Goal: Find specific page/section: Find specific page/section

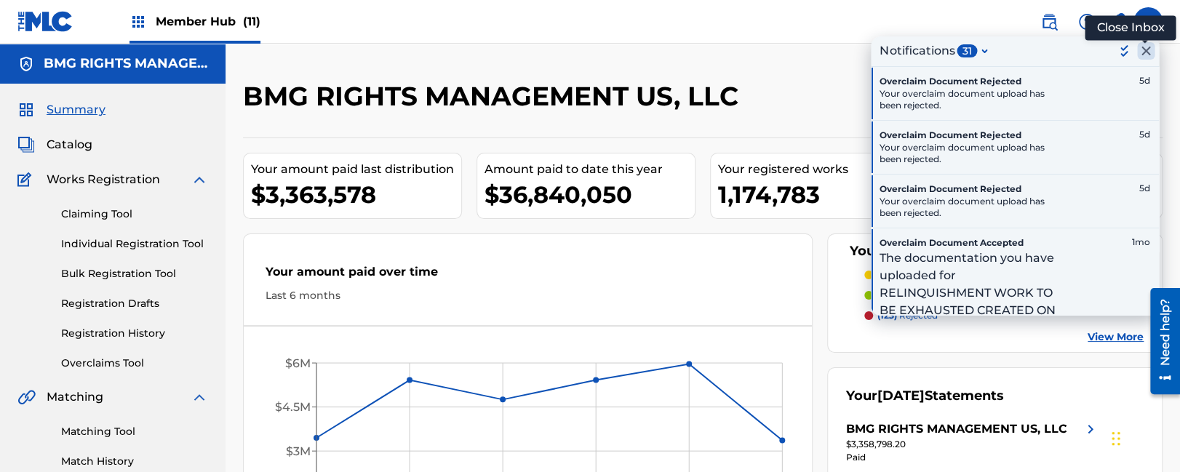
click at [1141, 52] on icon "Close Inbox" at bounding box center [1145, 50] width 17 height 17
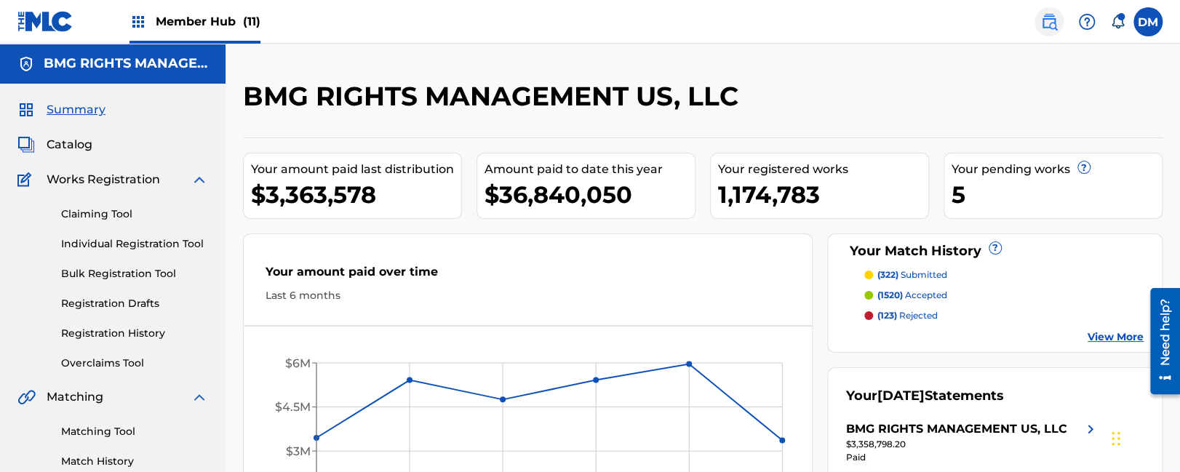
click at [1054, 25] on img at bounding box center [1048, 21] width 17 height 17
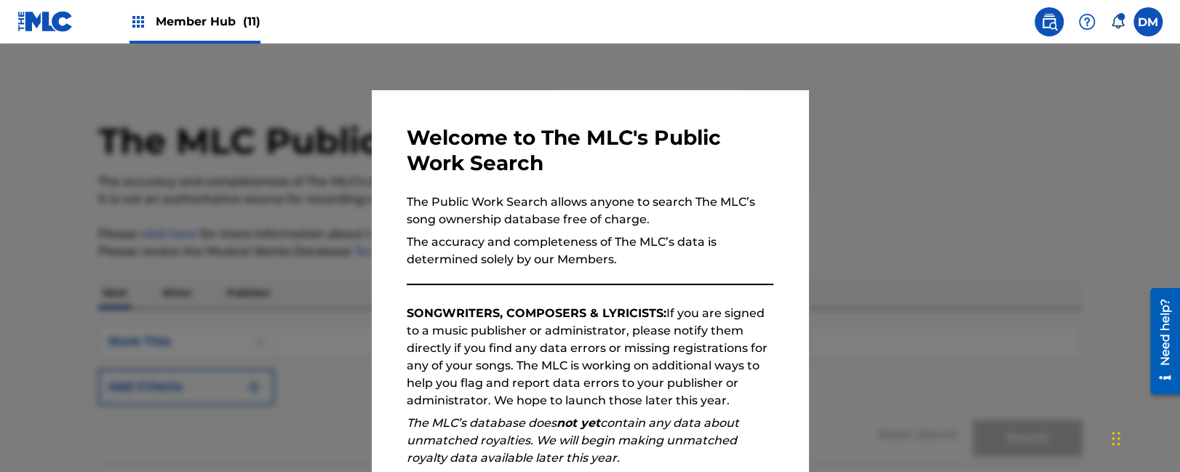
scroll to position [194, 0]
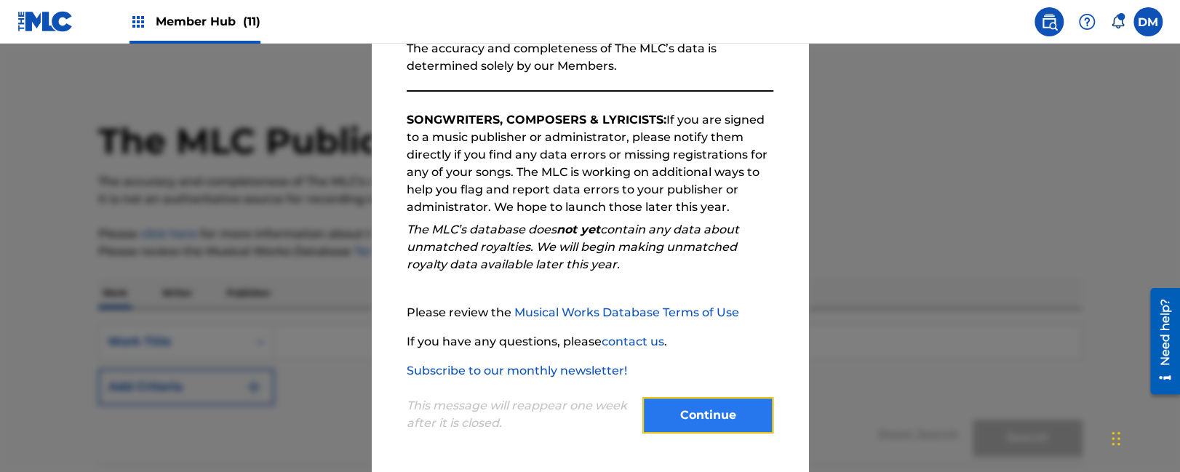
click at [719, 426] on button "Continue" at bounding box center [707, 415] width 131 height 36
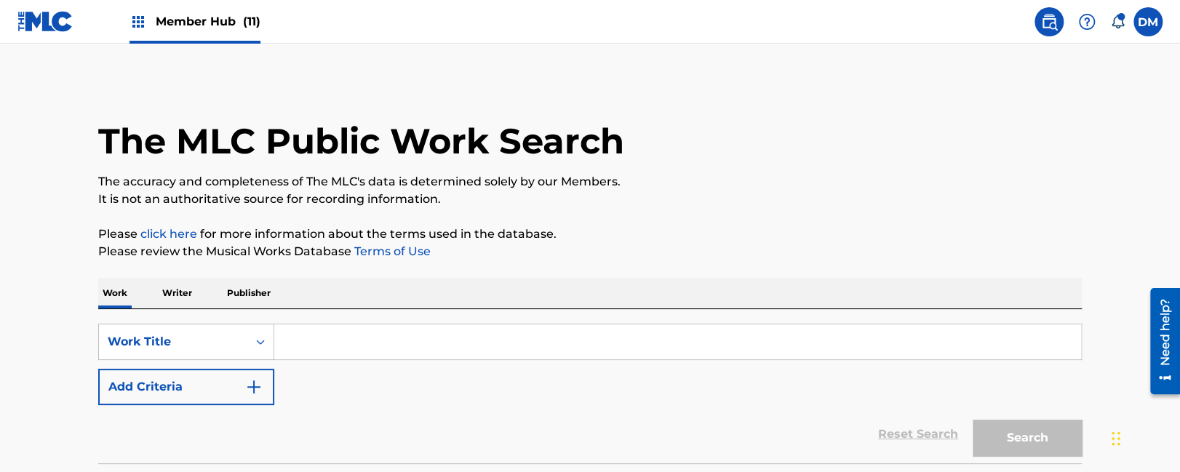
click at [338, 342] on input "Search Form" at bounding box center [677, 341] width 807 height 35
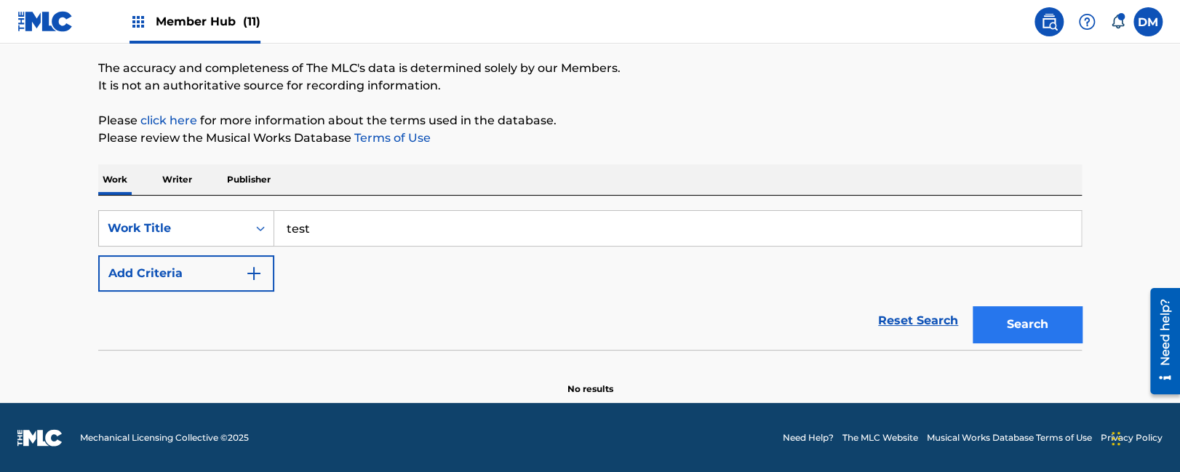
type input "test"
click at [1037, 322] on button "Search" at bounding box center [1027, 324] width 109 height 36
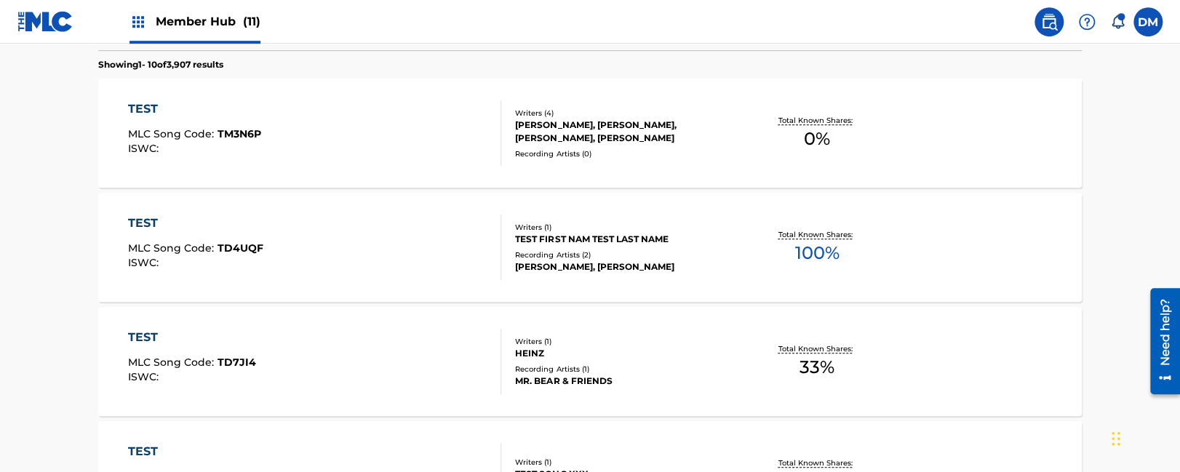
scroll to position [421, 0]
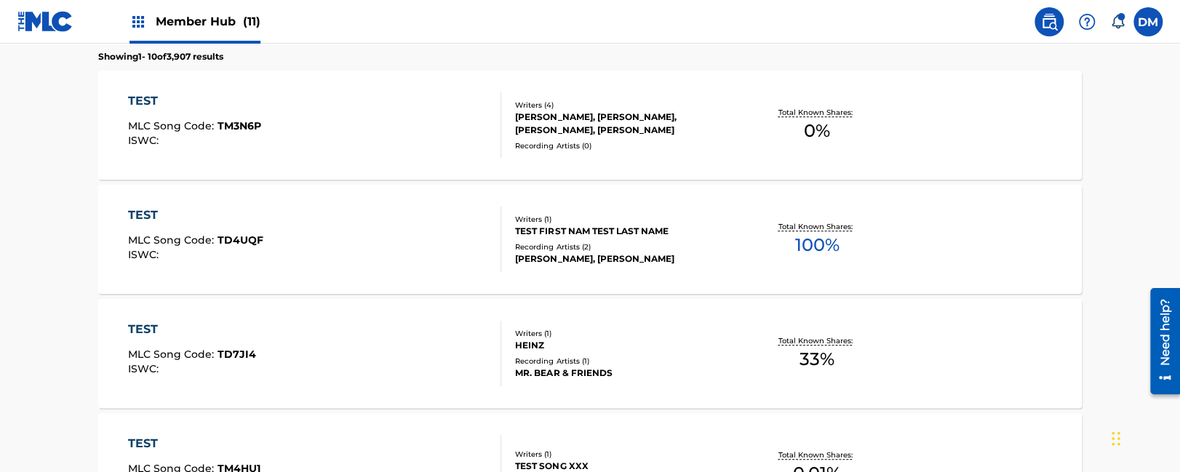
drag, startPoint x: 433, startPoint y: 87, endPoint x: 652, endPoint y: 412, distance: 392.0
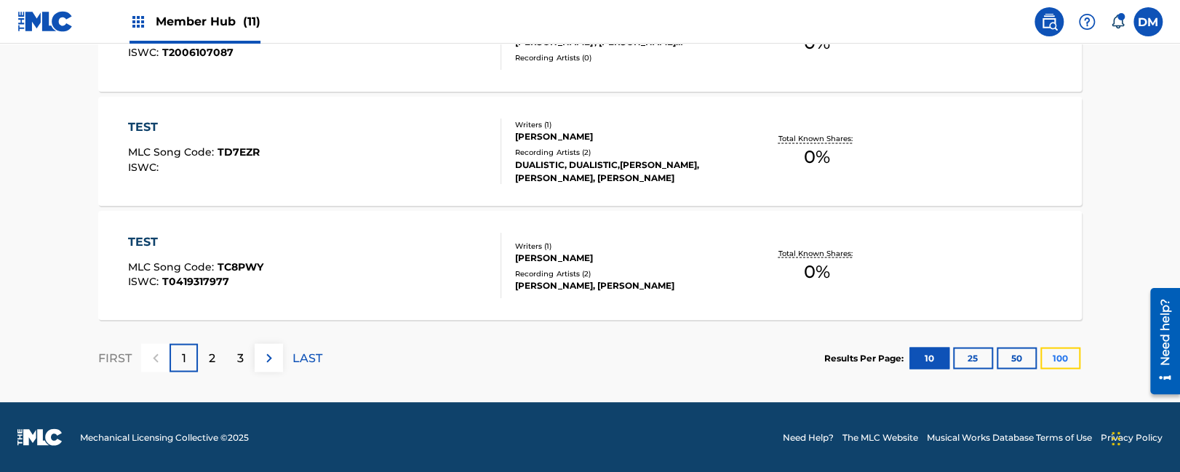
click at [1057, 355] on button "100" at bounding box center [1060, 358] width 40 height 22
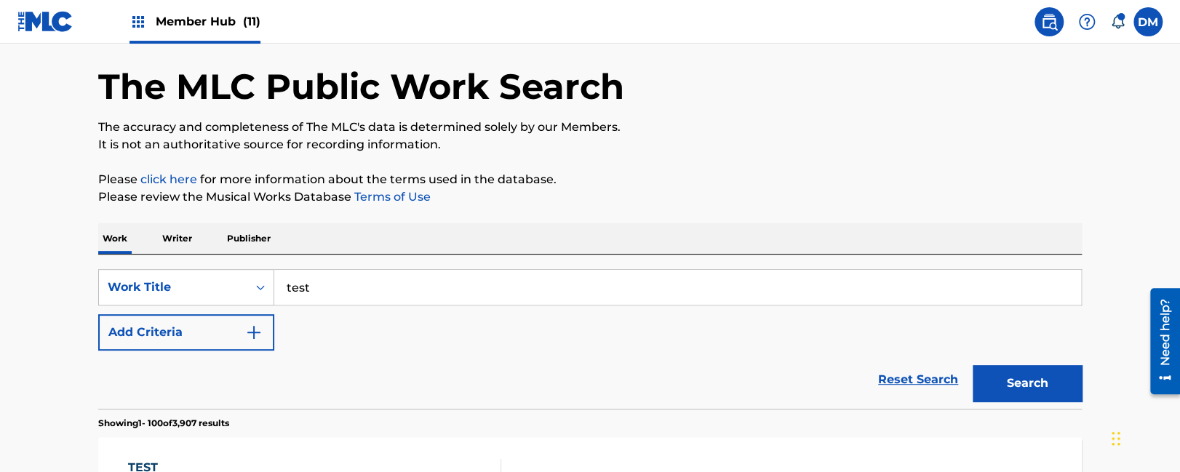
scroll to position [0, 0]
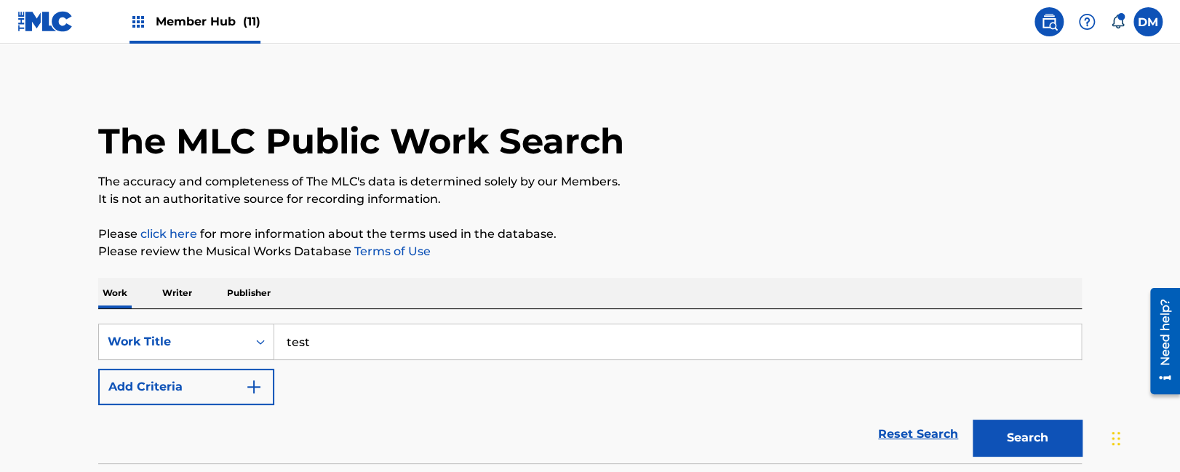
click at [163, 33] on div "Member Hub (11)" at bounding box center [194, 21] width 131 height 43
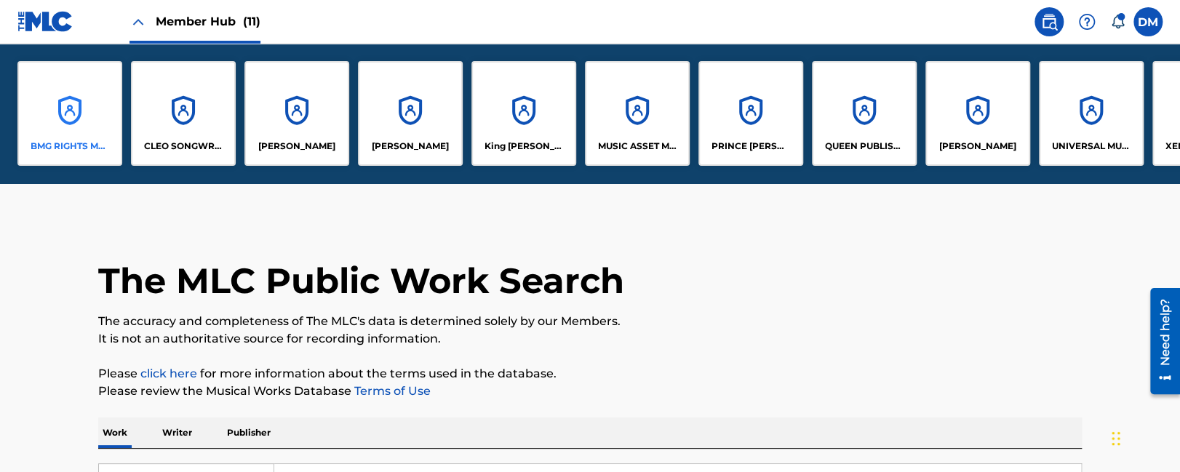
click at [79, 119] on div "BMG RIGHTS MANAGEMENT US, LLC" at bounding box center [69, 113] width 105 height 105
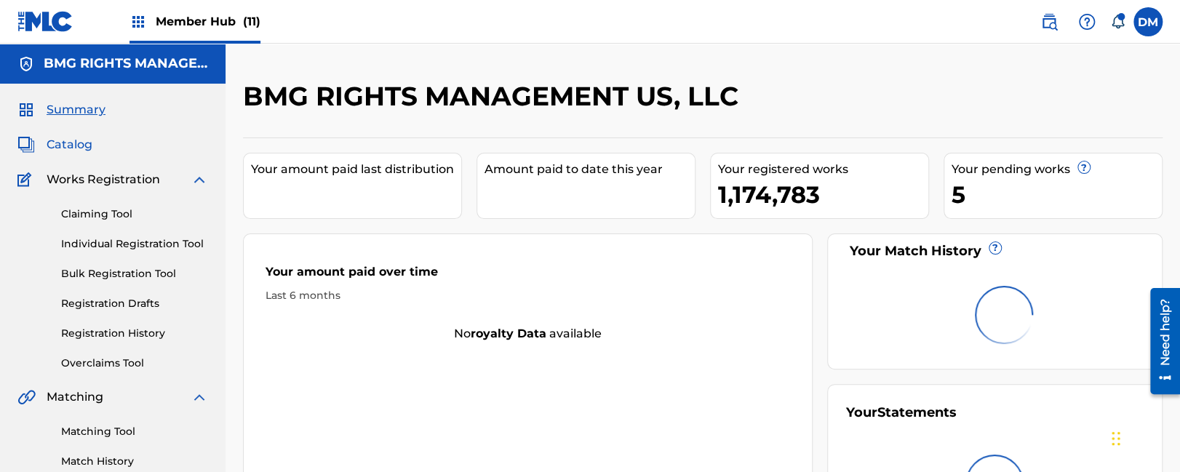
click at [92, 143] on span "Catalog" at bounding box center [70, 144] width 46 height 17
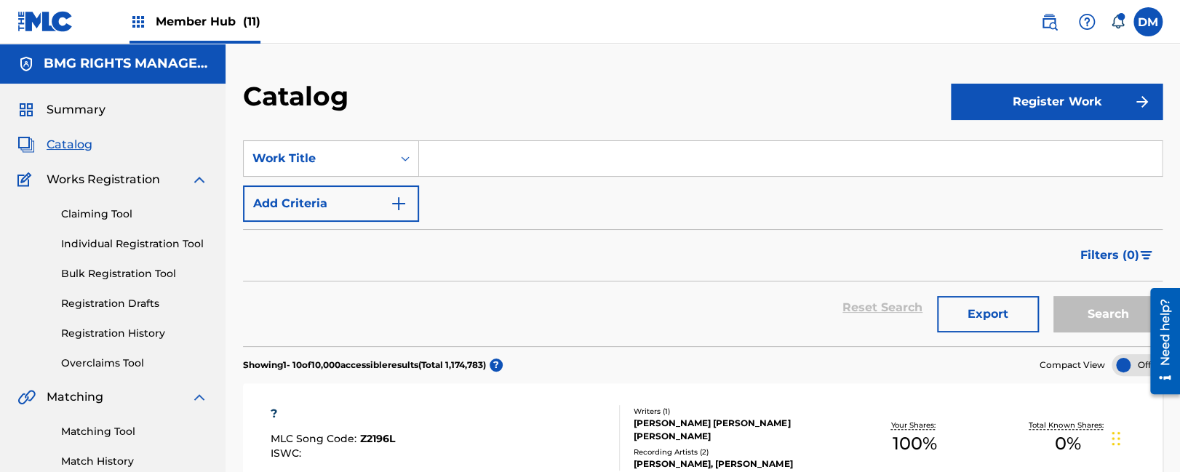
click at [601, 156] on input "Search Form" at bounding box center [790, 158] width 743 height 35
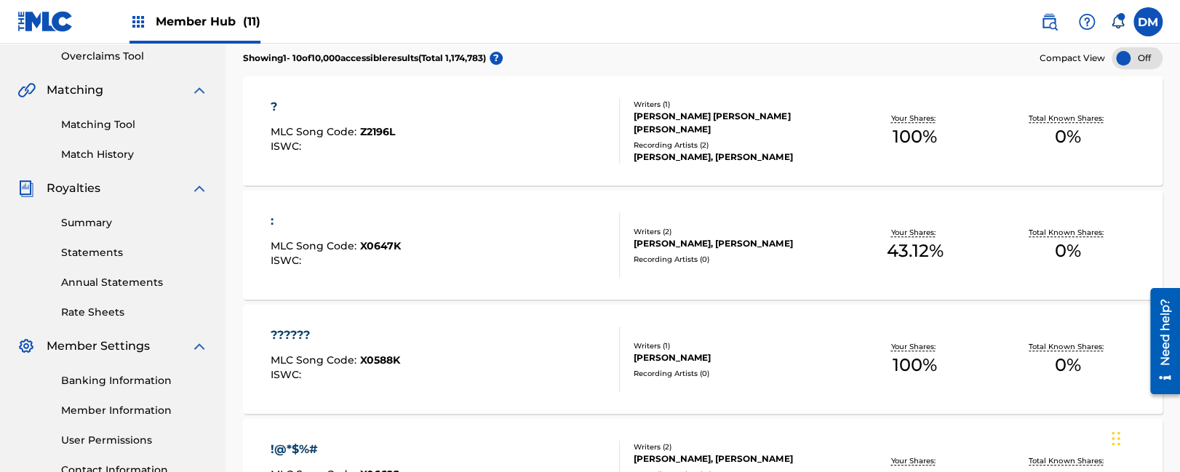
scroll to position [1193, 0]
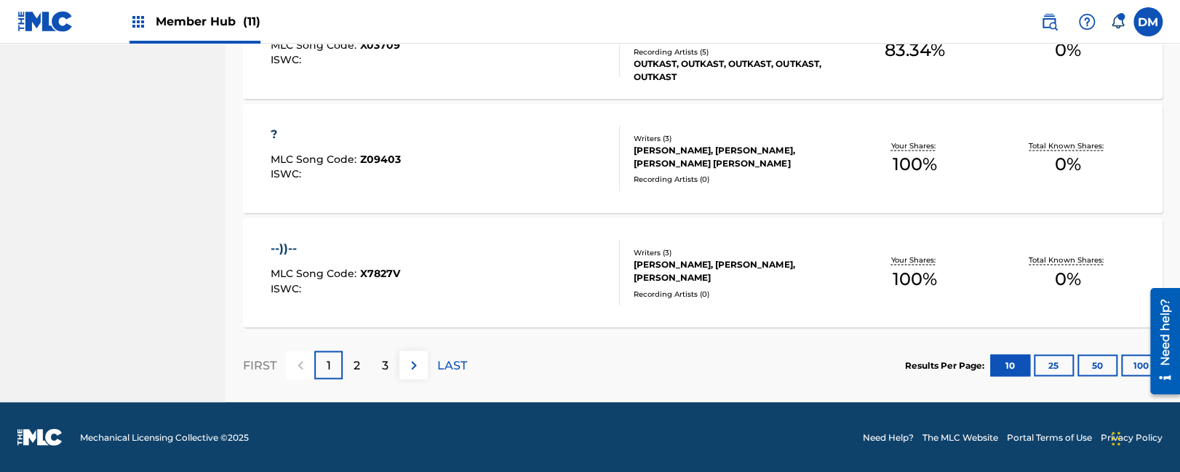
drag, startPoint x: 714, startPoint y: 196, endPoint x: 1119, endPoint y: 428, distance: 466.3
click at [1127, 363] on button "100" at bounding box center [1141, 365] width 40 height 22
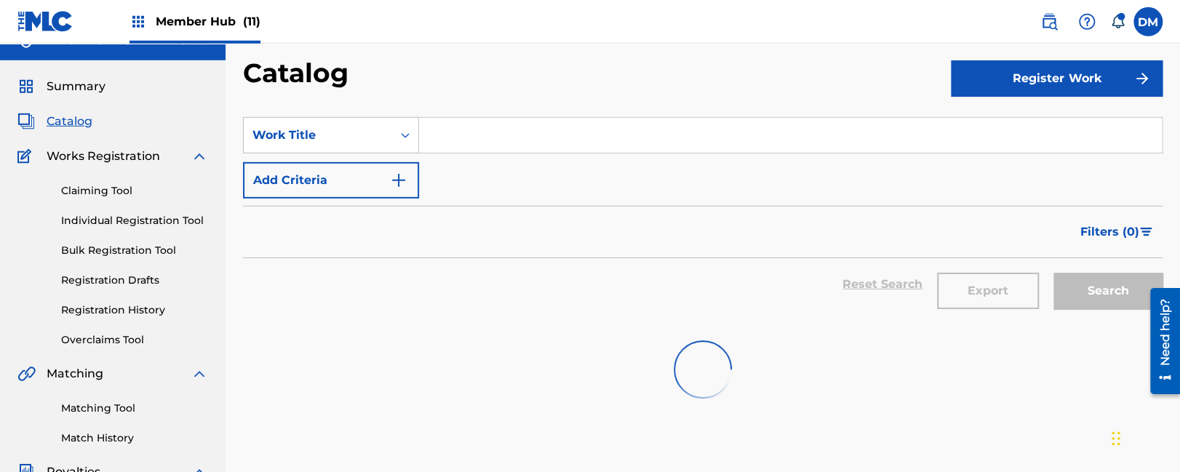
scroll to position [0, 0]
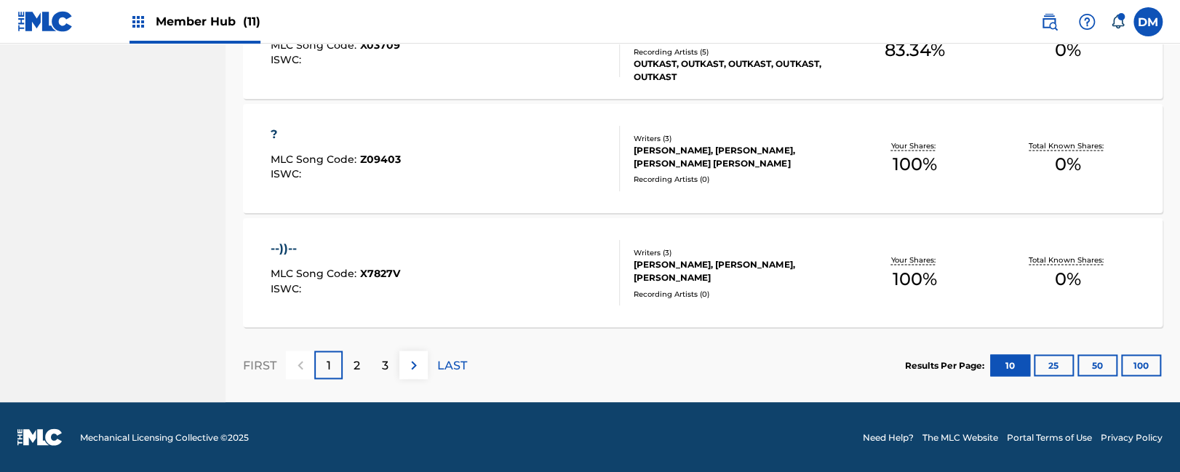
drag, startPoint x: 741, startPoint y: 229, endPoint x: 1097, endPoint y: 388, distance: 389.8
click at [1134, 369] on button "100" at bounding box center [1141, 365] width 40 height 22
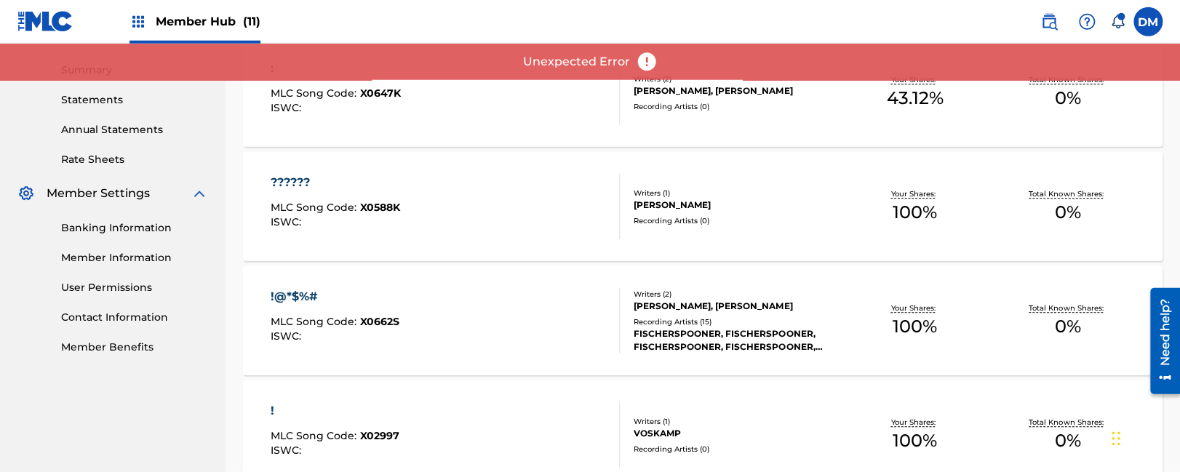
scroll to position [1193, 0]
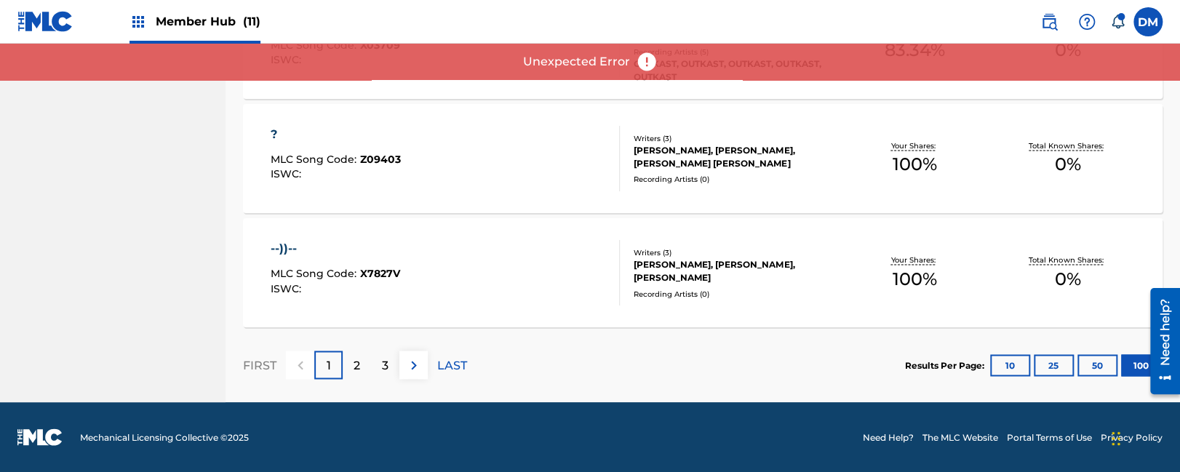
drag, startPoint x: 569, startPoint y: 231, endPoint x: 621, endPoint y: 583, distance: 356.0
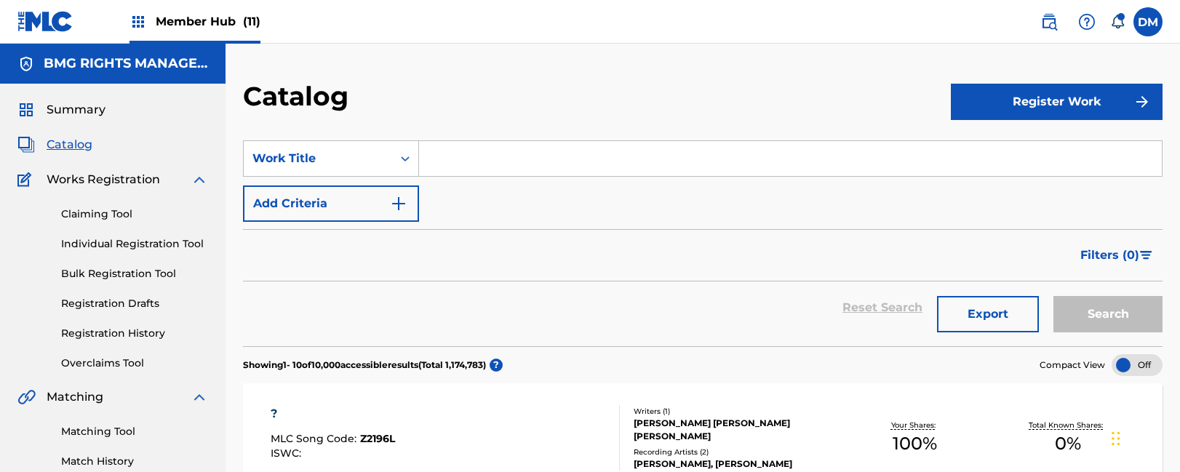
scroll to position [430, 0]
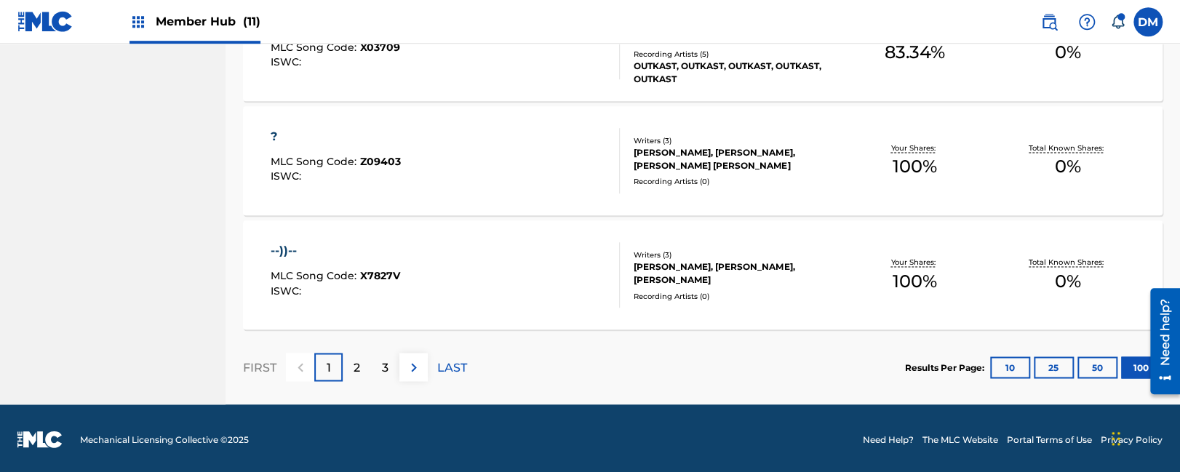
scroll to position [1193, 0]
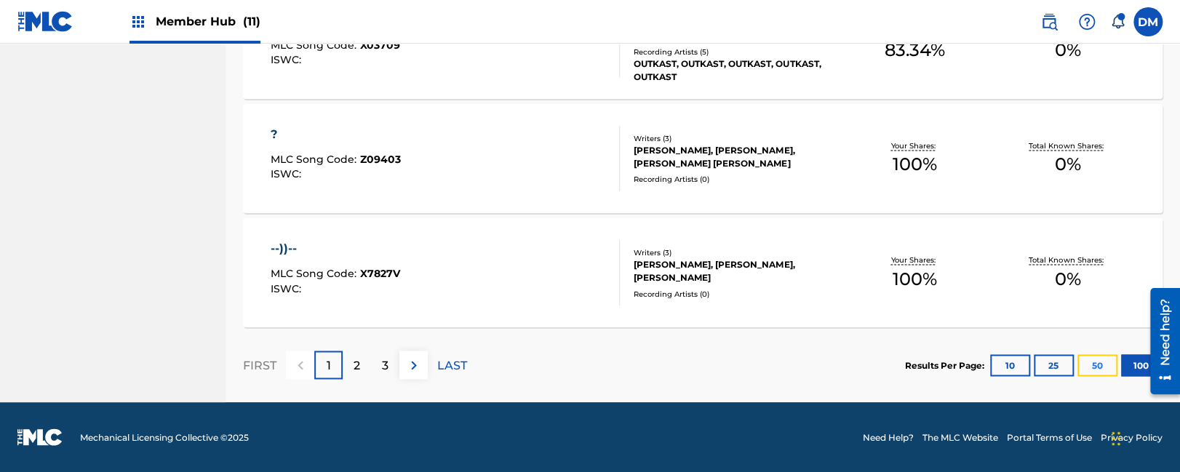
click at [1101, 364] on button "50" at bounding box center [1097, 365] width 40 height 22
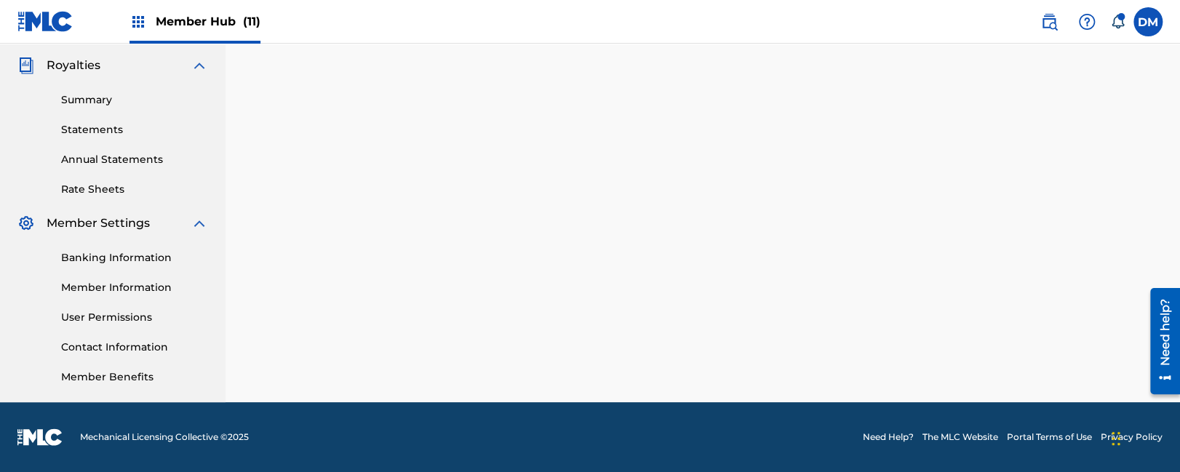
scroll to position [430, 0]
